Goal: Information Seeking & Learning: Find specific fact

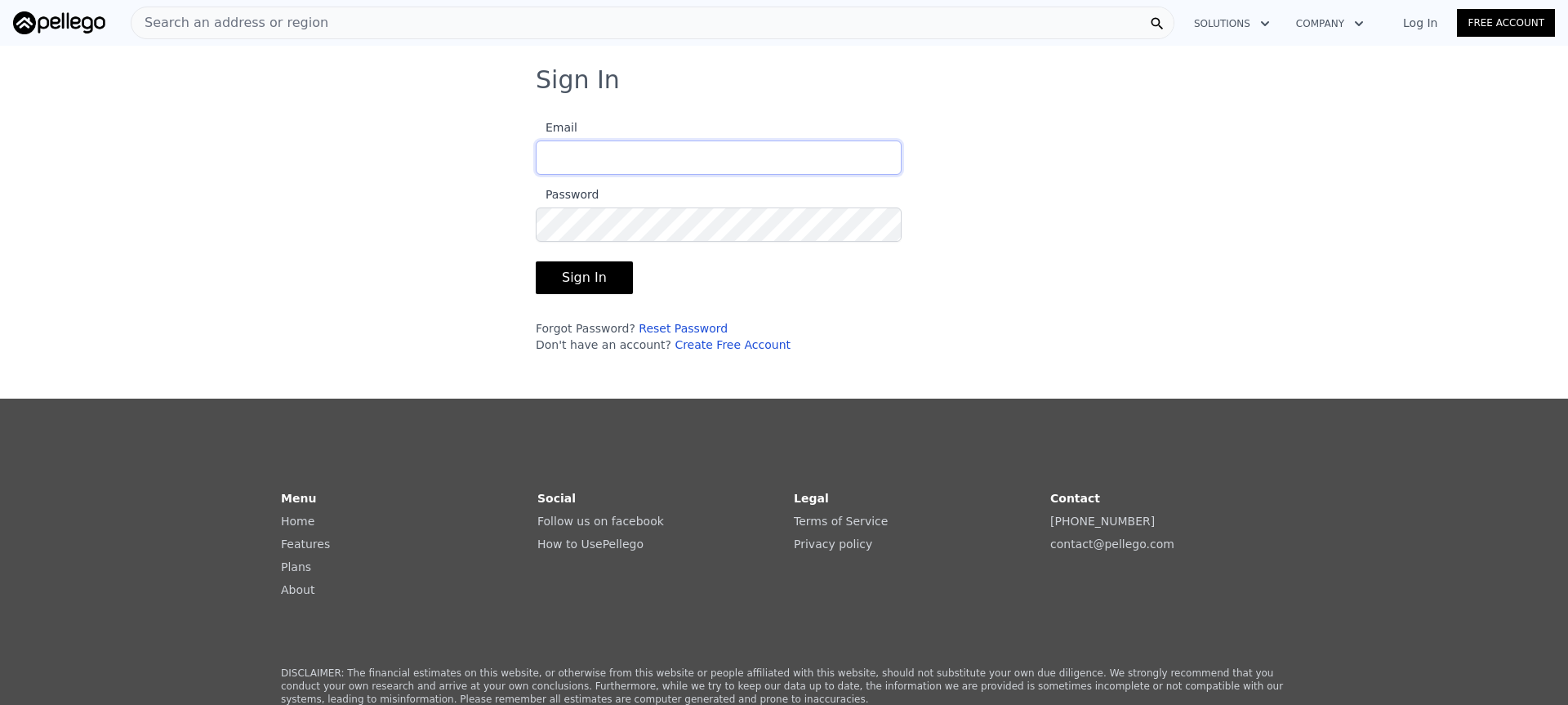
click at [759, 160] on input "Email" at bounding box center [719, 158] width 366 height 35
type input "[EMAIL_ADDRESS][DOMAIN_NAME]"
click at [596, 274] on button "Sign In" at bounding box center [585, 278] width 97 height 33
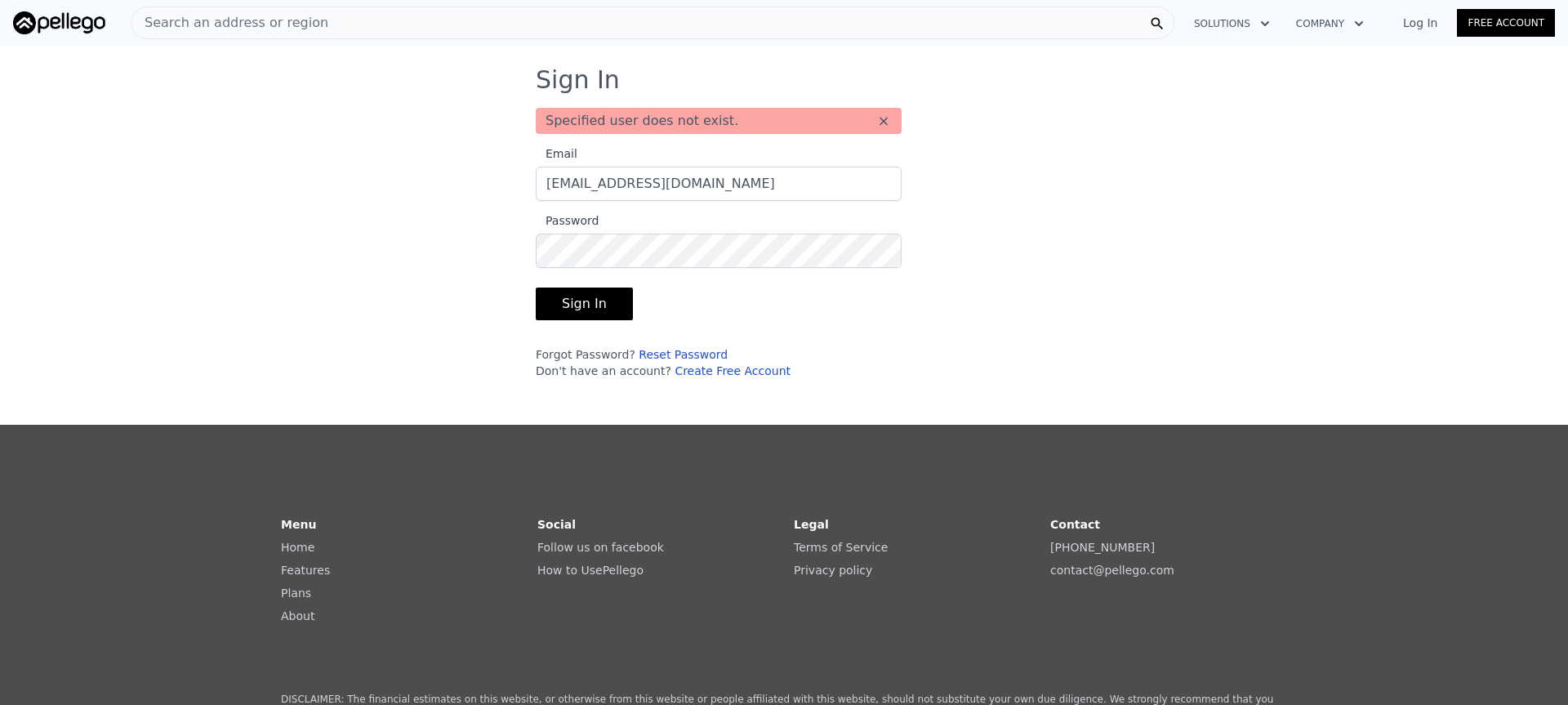
click at [584, 304] on button "Sign In" at bounding box center [585, 304] width 97 height 33
click at [693, 182] on input "[EMAIL_ADDRESS][DOMAIN_NAME]" at bounding box center [719, 184] width 366 height 35
click at [876, 114] on button "×" at bounding box center [884, 121] width 16 height 16
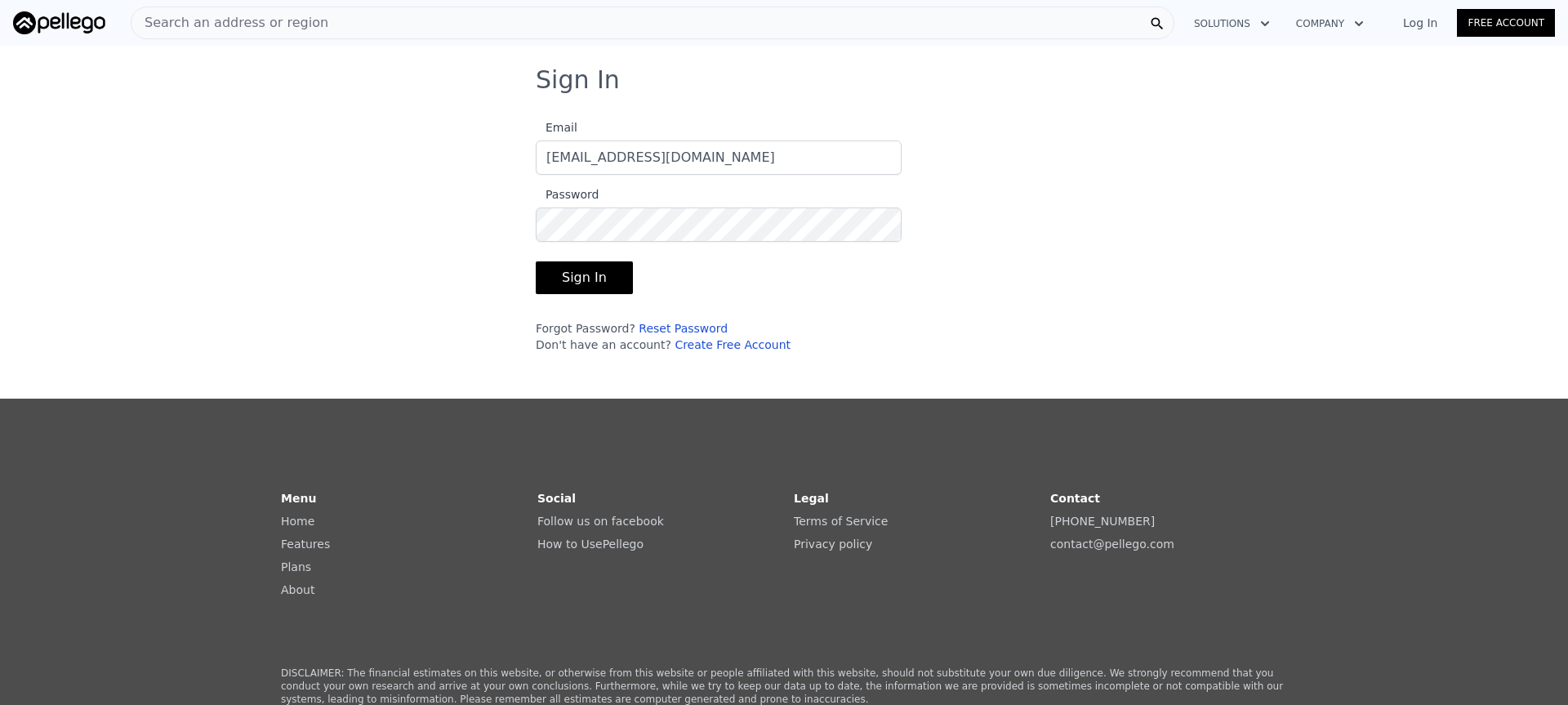
click at [587, 269] on button "Sign In" at bounding box center [585, 278] width 97 height 33
click at [624, 161] on input "Email" at bounding box center [719, 158] width 366 height 35
type input "[EMAIL_ADDRESS][DOMAIN_NAME]"
click at [536, 261] on button "Sign In" at bounding box center [585, 278] width 97 height 33
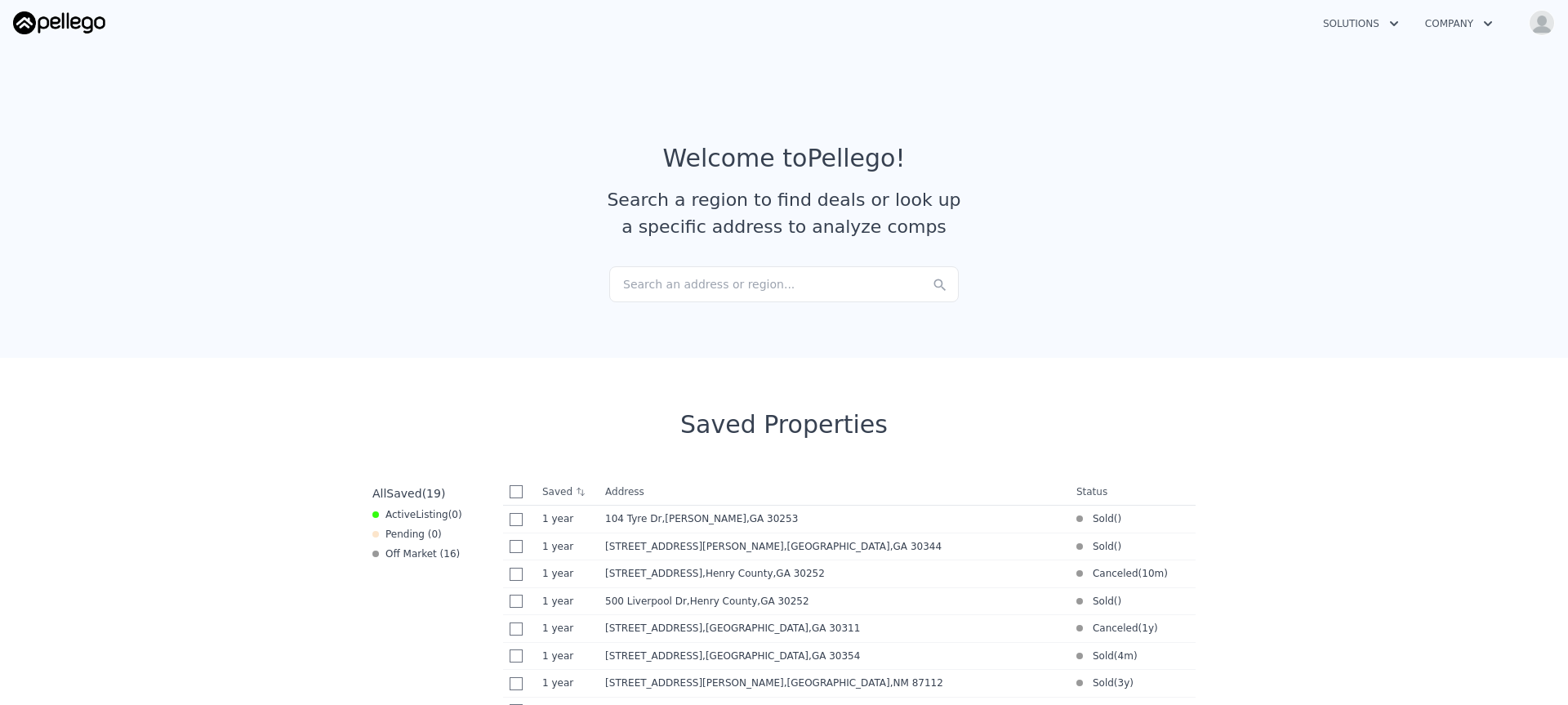
click at [638, 276] on div "Search an address or region..." at bounding box center [784, 284] width 349 height 36
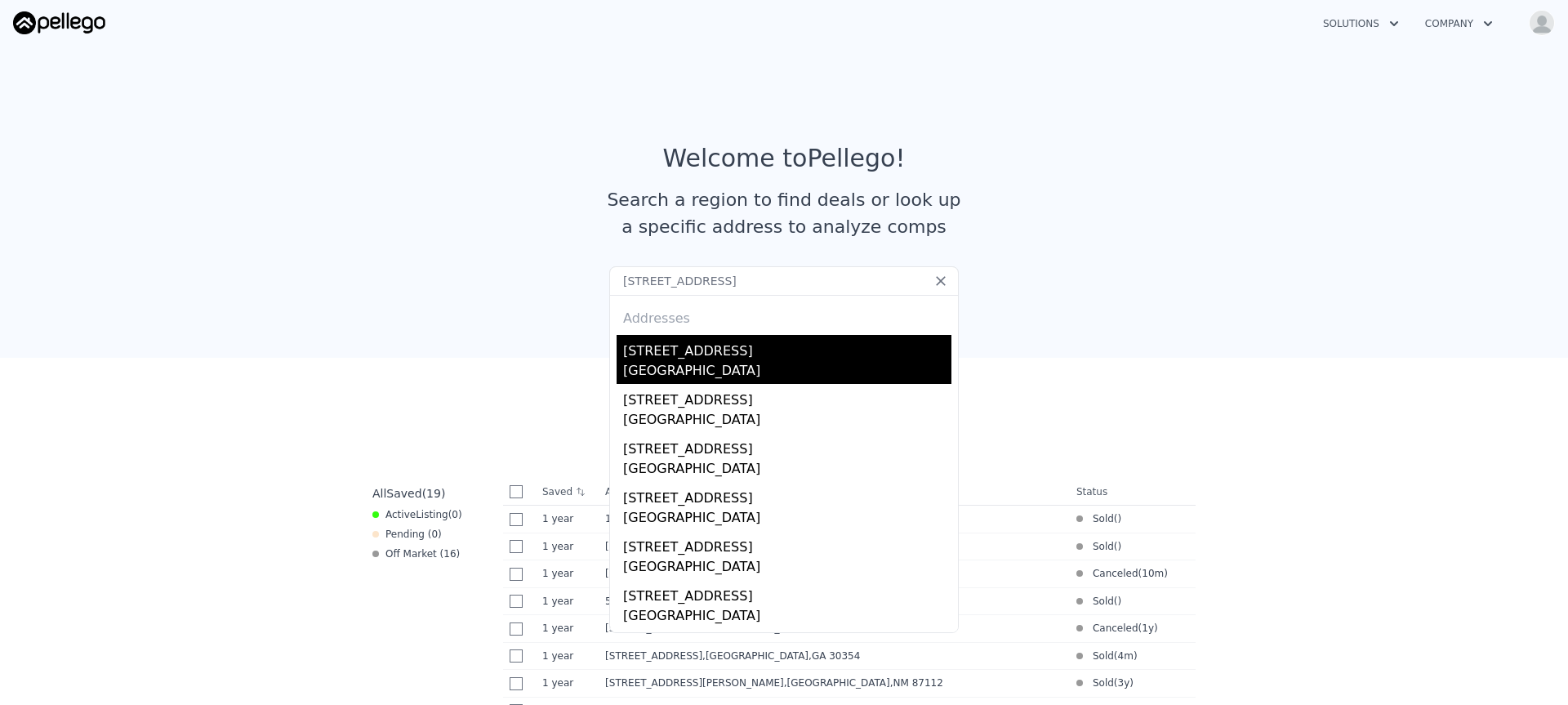
type input "[STREET_ADDRESS]"
click at [712, 341] on div "[STREET_ADDRESS]" at bounding box center [787, 348] width 329 height 26
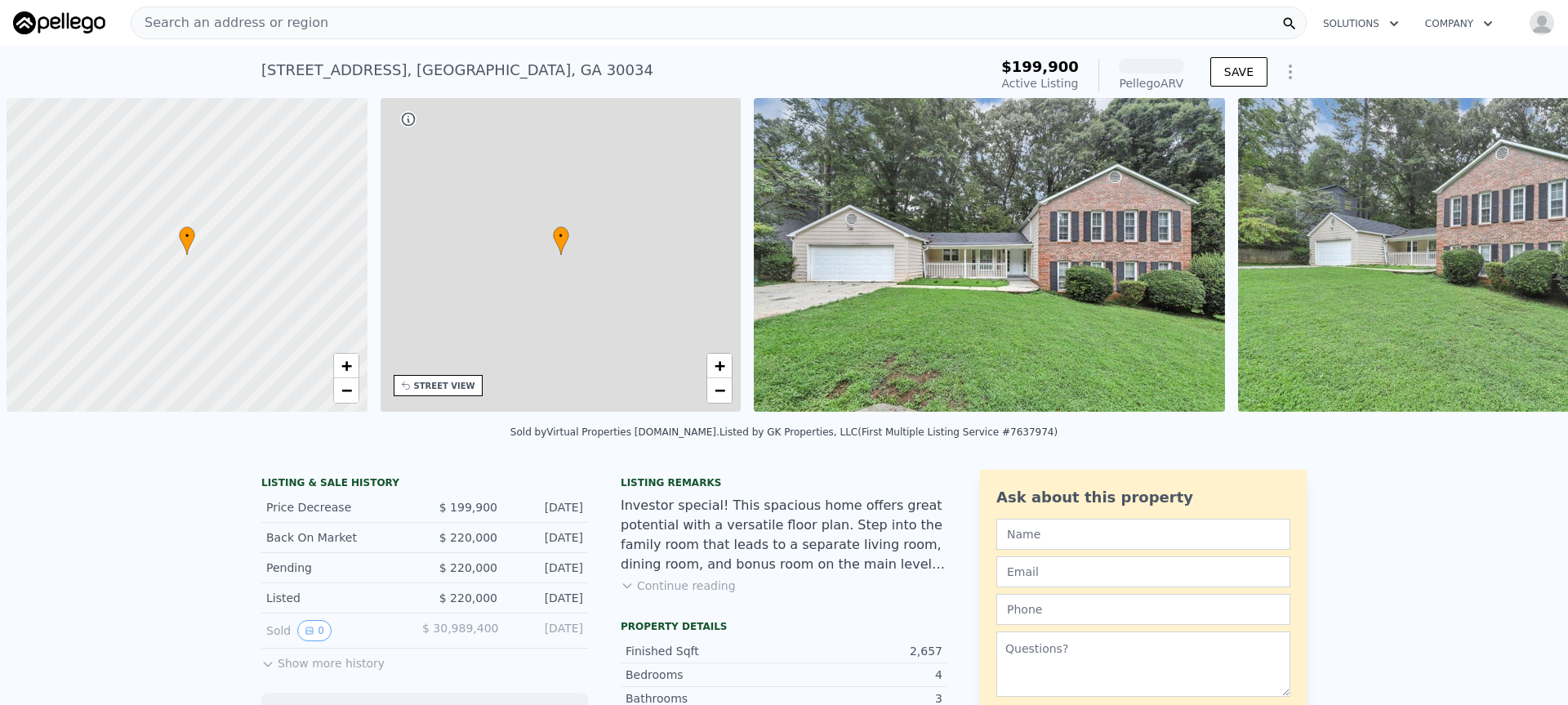
scroll to position [0, 7]
